Goal: Task Accomplishment & Management: Manage account settings

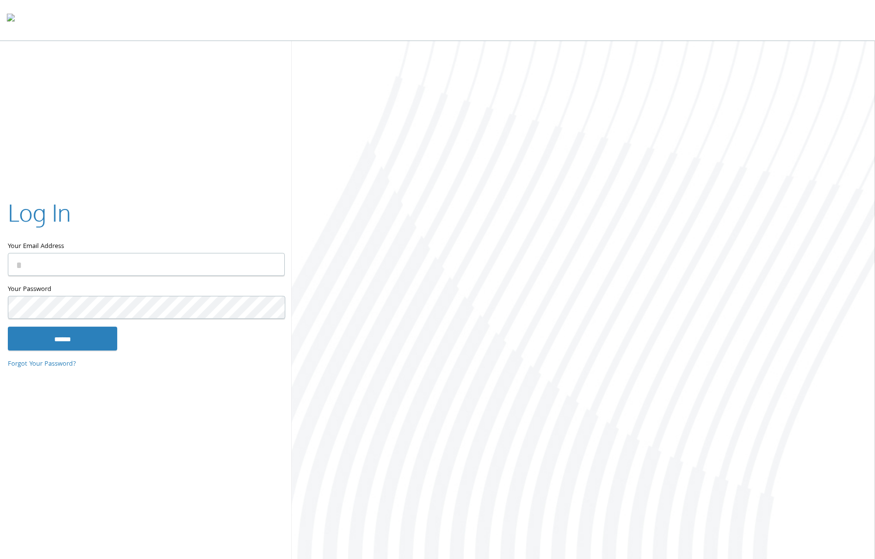
type input "**********"
click at [33, 342] on input "******" at bounding box center [62, 338] width 109 height 23
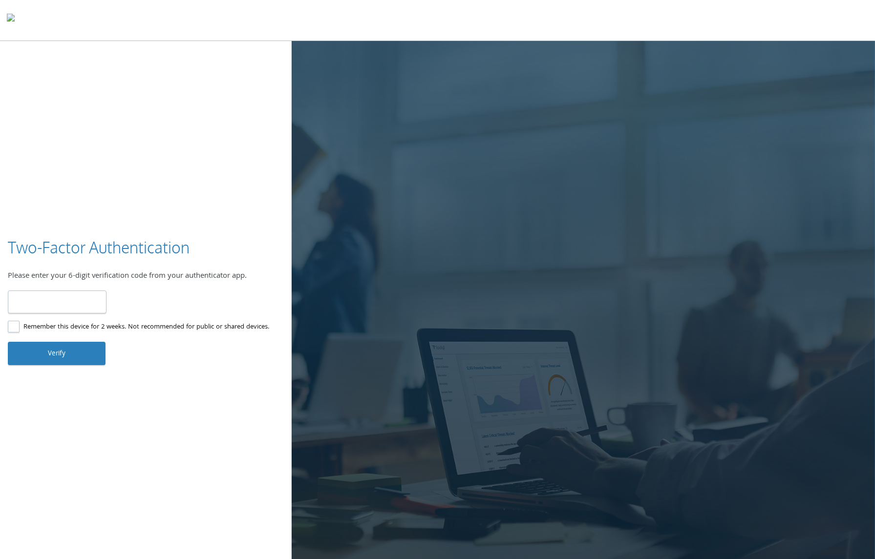
type input "******"
